Goal: Task Accomplishment & Management: Use online tool/utility

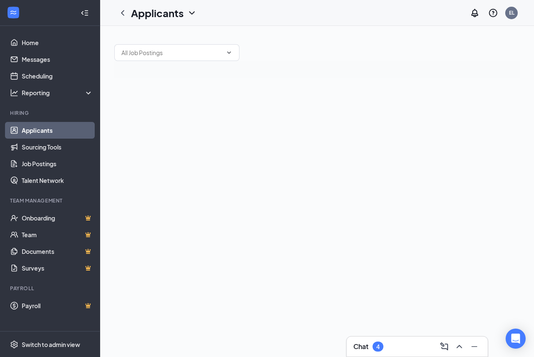
click at [379, 345] on div "4" at bounding box center [377, 346] width 3 height 7
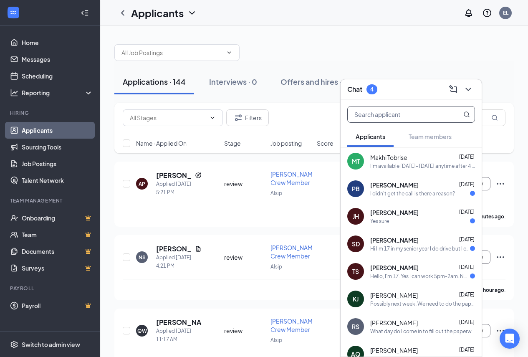
click at [414, 119] on input "text" at bounding box center [397, 114] width 99 height 16
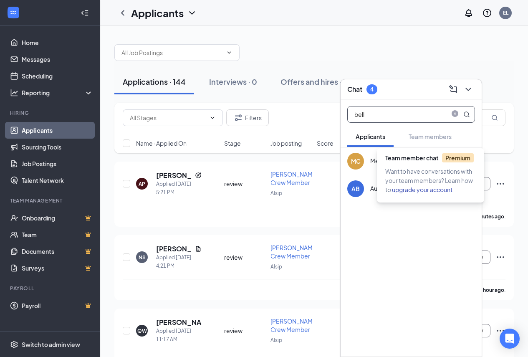
type input "bell"
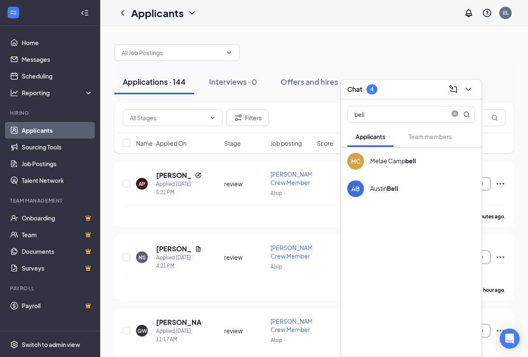
click at [430, 237] on div at bounding box center [410, 223] width 141 height 42
drag, startPoint x: 293, startPoint y: 29, endPoint x: 172, endPoint y: 78, distance: 129.6
click at [55, 126] on link "Applicants" at bounding box center [57, 130] width 71 height 17
click at [469, 88] on icon "ChevronDown" at bounding box center [468, 89] width 10 height 10
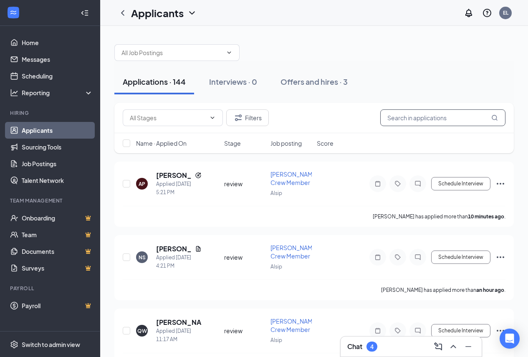
click at [439, 118] on input "text" at bounding box center [442, 117] width 125 height 17
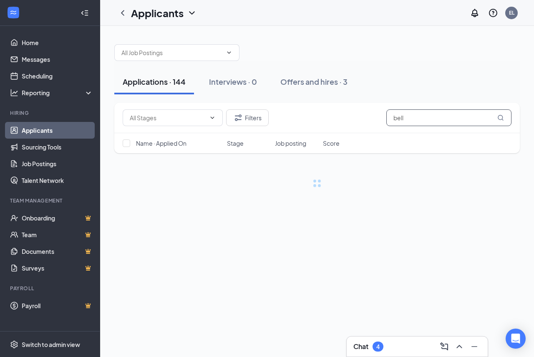
type input "bell"
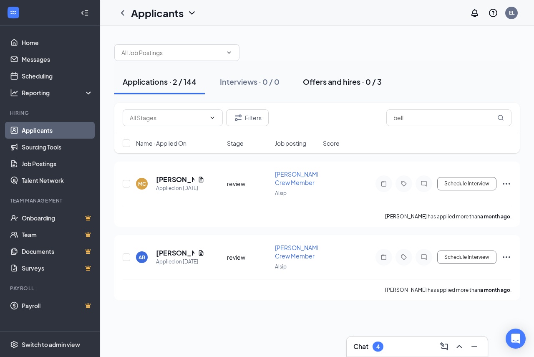
click at [345, 77] on div "Offers and hires · 0 / 3" at bounding box center [342, 81] width 79 height 10
